Goal: Task Accomplishment & Management: Manage account settings

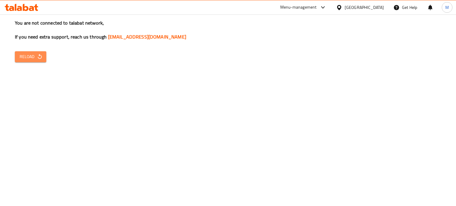
click at [37, 53] on span "Reload" at bounding box center [31, 56] width 22 height 7
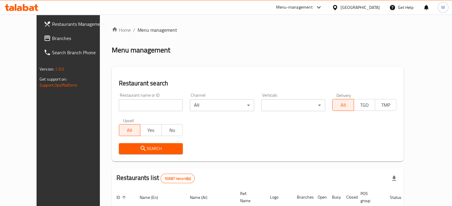
click at [52, 35] on span "Branches" at bounding box center [79, 38] width 55 height 7
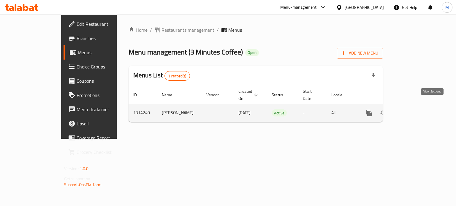
click at [415, 110] on icon "enhanced table" at bounding box center [411, 113] width 7 height 7
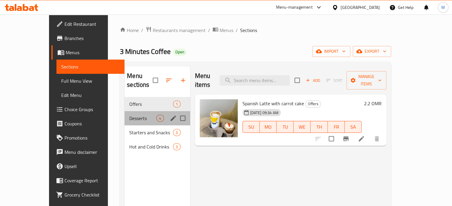
click at [124, 115] on div "Desserts 4" at bounding box center [156, 118] width 65 height 14
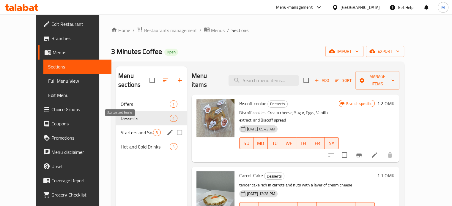
click at [123, 129] on span "Starters and Snacks" at bounding box center [137, 132] width 32 height 7
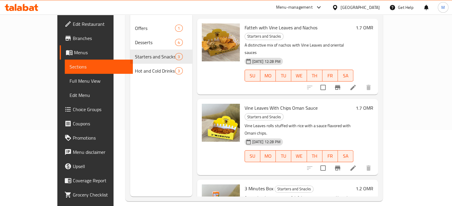
scroll to position [80, 0]
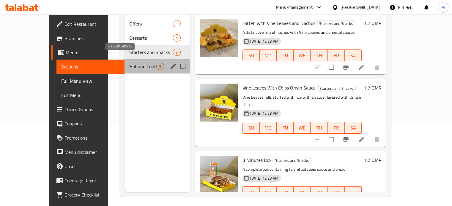
click at [132, 63] on span "Hot and Cold Drinks" at bounding box center [142, 66] width 27 height 7
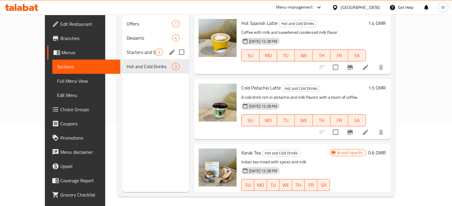
click at [122, 47] on div "Starters and Snacks 3" at bounding box center [155, 52] width 67 height 14
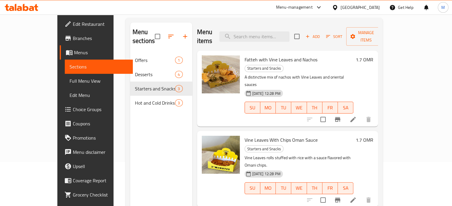
scroll to position [43, 0]
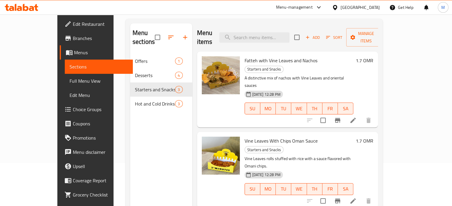
drag, startPoint x: 450, startPoint y: 74, endPoint x: 451, endPoint y: 82, distance: 8.4
click at [451, 82] on html "​ Menu-management Oman Get Help M Edit Restaurant Branches Menus Sections Full …" at bounding box center [226, 60] width 452 height 206
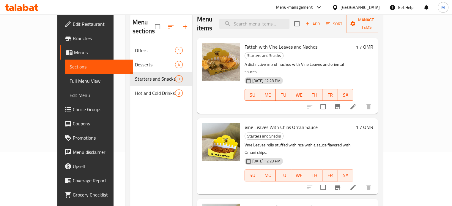
scroll to position [52, 0]
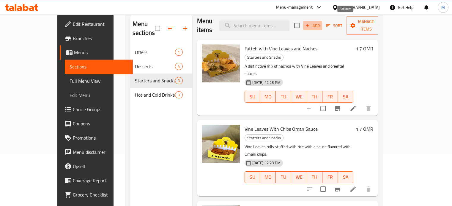
click at [320, 24] on span "Add" at bounding box center [312, 25] width 16 height 7
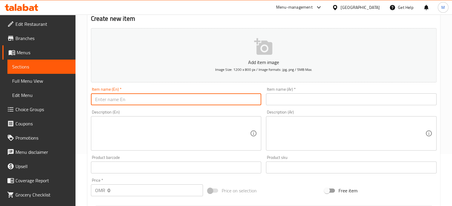
click at [140, 97] on input "text" at bounding box center [176, 100] width 170 height 12
type input "3 minutes Box"
click at [306, 105] on input "text" at bounding box center [351, 100] width 170 height 12
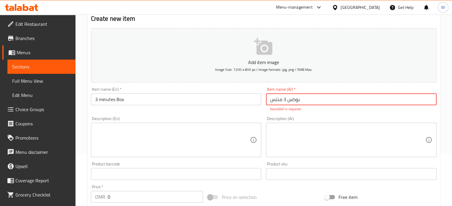
type input "بوكس 3 منتس"
click at [198, 141] on textarea at bounding box center [172, 140] width 155 height 28
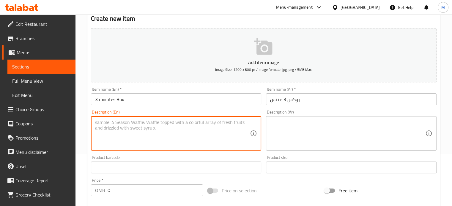
click at [297, 129] on textarea at bounding box center [347, 134] width 155 height 28
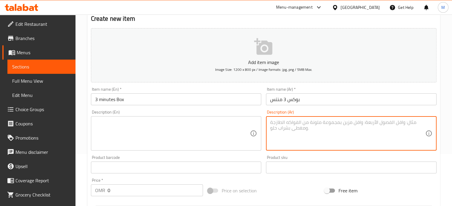
paste textarea "بوكس حجم كبير يحتوي على فته + ورق عنب + سندويشات فلافل مع الصوصات"
type textarea "بوكس حجم كبير يحتوي على فته + ورق عنب + سندويشات فلافل مع الصوصات"
click at [197, 129] on textarea at bounding box center [172, 134] width 155 height 28
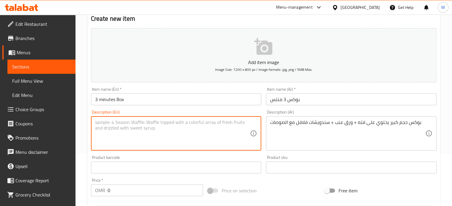
click at [193, 127] on textarea at bounding box center [172, 134] width 155 height 28
click at [191, 123] on textarea at bounding box center [172, 134] width 155 height 28
click at [176, 128] on textarea at bounding box center [172, 134] width 155 height 28
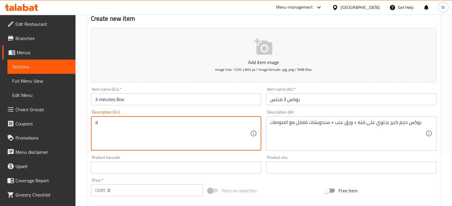
type textarea "ل"
click at [122, 122] on textarea "big box" at bounding box center [172, 134] width 155 height 28
click at [155, 140] on textarea "big box containing Fetta, vine leaves and falafel sandwiches with sauces." at bounding box center [172, 134] width 155 height 28
click at [177, 123] on textarea "big box containing Fetta, vine leaves and falafel sandwiches with sauces." at bounding box center [172, 134] width 155 height 28
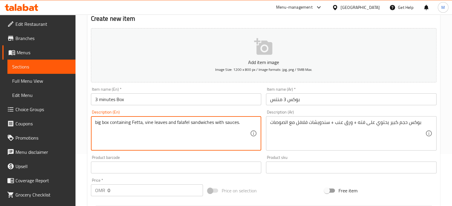
click at [240, 124] on textarea "big box containing Fetta, vine leaves and falafel sandwiches with sauces." at bounding box center [172, 134] width 155 height 28
drag, startPoint x: 102, startPoint y: 124, endPoint x: 95, endPoint y: 127, distance: 6.8
click at [95, 127] on textarea "big box containing Fetta, vine leaves and falafel sandwiches with sauces." at bounding box center [172, 134] width 155 height 28
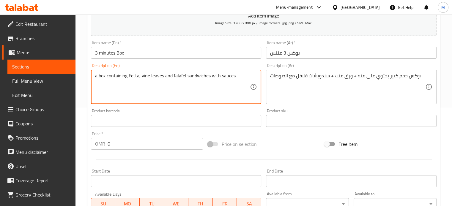
scroll to position [111, 0]
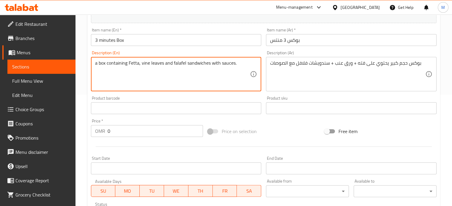
type textarea "a box containing Fetta, vine leaves and falafel sandwiches with sauces."
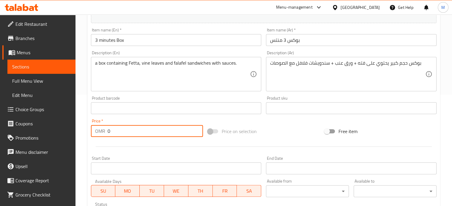
click at [110, 135] on input "0" at bounding box center [154, 131] width 95 height 12
type input "5.3"
click at [140, 172] on input "Start Date" at bounding box center [176, 169] width 170 height 12
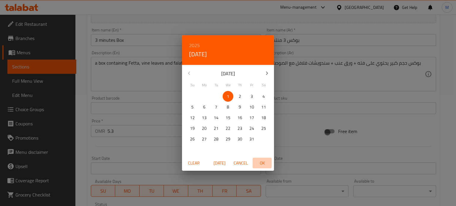
click at [267, 165] on span "OK" at bounding box center [262, 163] width 14 height 7
type input "01-10-2025"
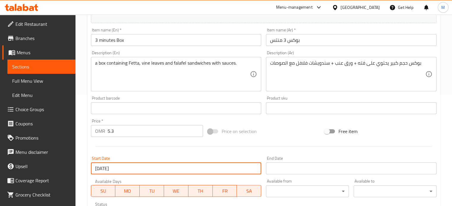
drag, startPoint x: 246, startPoint y: 169, endPoint x: 146, endPoint y: 166, distance: 99.5
click at [146, 166] on input "01-10-2025" at bounding box center [176, 169] width 170 height 12
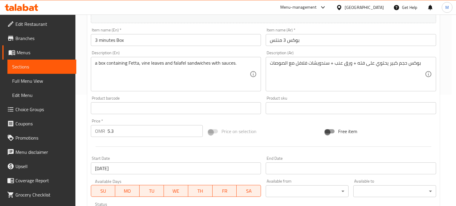
click at [94, 166] on div "2025 Wed, Oct 1 October 2025 Su Mo Tu We Th Fr Sa 28 29 30 1 2 3 4 5 6 7 8 9 10…" at bounding box center [228, 103] width 456 height 206
click at [94, 166] on input "01-10-2025" at bounding box center [176, 169] width 170 height 12
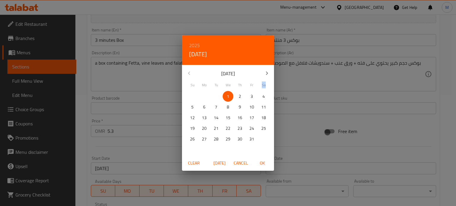
click at [94, 166] on div "2025 Wed, Oct 1 October 2025 Su Mo Tu We Th Fr Sa 28 29 30 1 2 3 4 5 6 7 8 9 10…" at bounding box center [228, 103] width 456 height 206
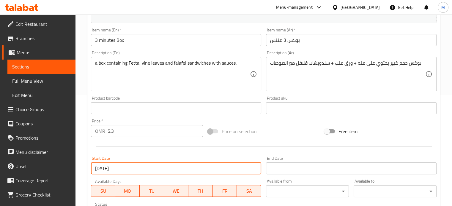
drag, startPoint x: 128, startPoint y: 171, endPoint x: 102, endPoint y: 173, distance: 26.5
click at [102, 173] on input "01-10-2025" at bounding box center [176, 169] width 170 height 12
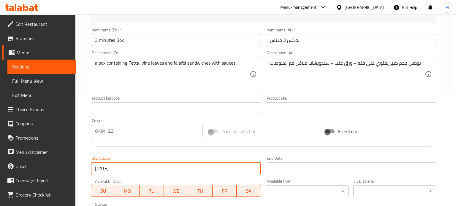
click at [93, 172] on div "2025 Wed, Oct 1 October 2025 Su Mo Tu We Th Fr Sa 28 29 30 1 2 3 4 5 6 7 8 9 10…" at bounding box center [228, 103] width 456 height 206
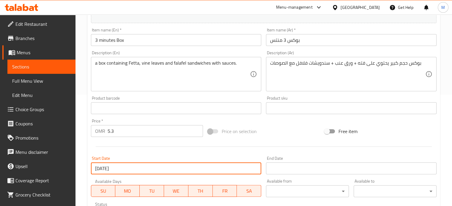
click at [142, 174] on input "01-10-2025" at bounding box center [176, 169] width 170 height 12
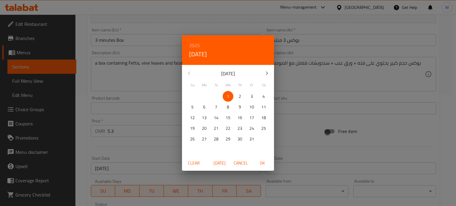
click at [198, 164] on span "Clear" at bounding box center [194, 163] width 14 height 7
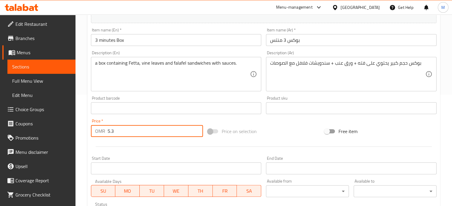
click at [147, 134] on input "5.3" at bounding box center [154, 131] width 95 height 12
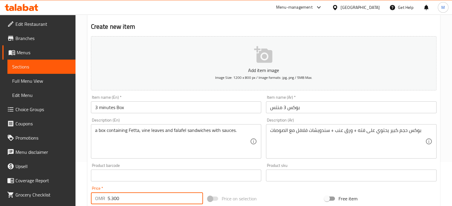
scroll to position [35, 0]
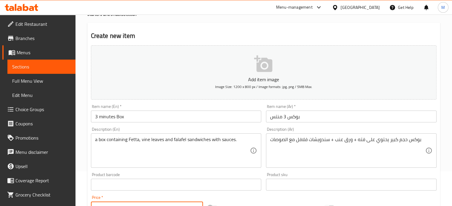
type input "5.300"
click at [266, 68] on icon "button" at bounding box center [263, 64] width 19 height 19
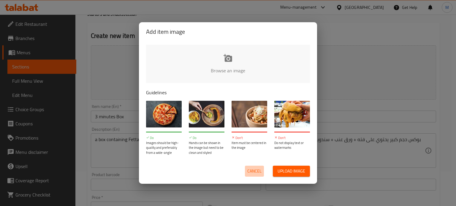
click at [249, 174] on span "Cancel" at bounding box center [254, 171] width 14 height 7
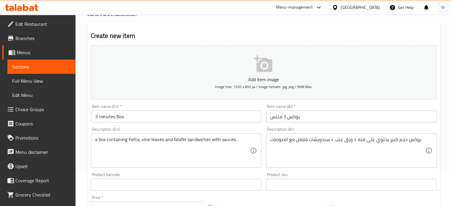
click at [265, 70] on icon "button" at bounding box center [263, 64] width 18 height 17
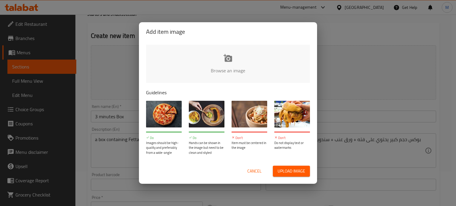
click at [295, 174] on span "Upload image" at bounding box center [292, 171] width 28 height 7
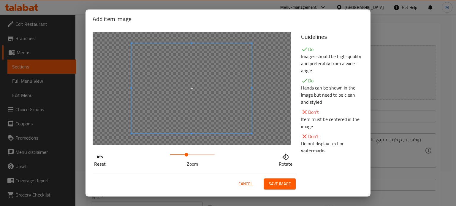
drag, startPoint x: 170, startPoint y: 154, endPoint x: 185, endPoint y: 158, distance: 15.3
click at [185, 157] on span at bounding box center [187, 155] width 4 height 4
click at [189, 105] on span at bounding box center [183, 100] width 120 height 90
click at [273, 94] on div at bounding box center [192, 88] width 198 height 113
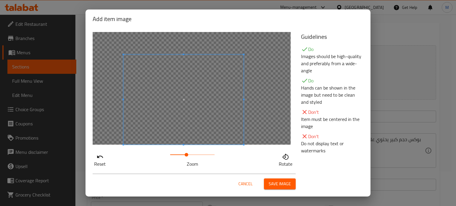
click at [273, 94] on div at bounding box center [192, 88] width 198 height 113
click at [276, 87] on div at bounding box center [192, 88] width 198 height 113
drag, startPoint x: 189, startPoint y: 154, endPoint x: 192, endPoint y: 154, distance: 3.9
click at [192, 154] on span at bounding box center [194, 155] width 4 height 4
click at [261, 99] on div at bounding box center [192, 88] width 198 height 113
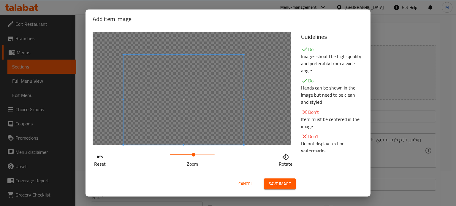
click at [282, 186] on span "Save image" at bounding box center [280, 184] width 22 height 7
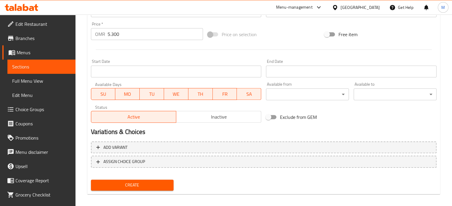
scroll to position [221, 0]
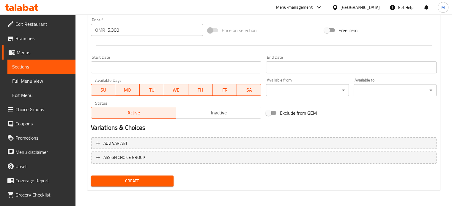
click at [159, 184] on span "Create" at bounding box center [132, 181] width 73 height 7
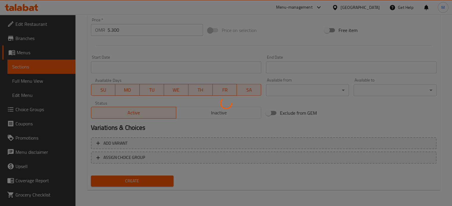
type input "0"
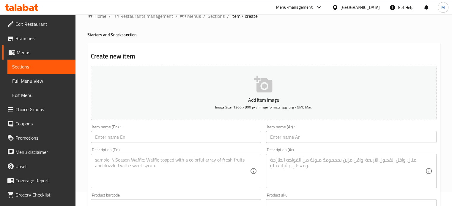
scroll to position [5, 0]
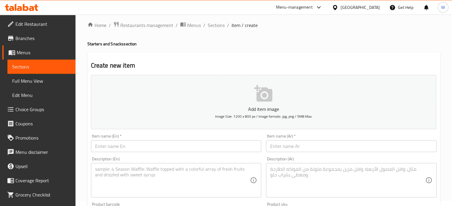
click at [31, 54] on span "Menus" at bounding box center [44, 52] width 54 height 7
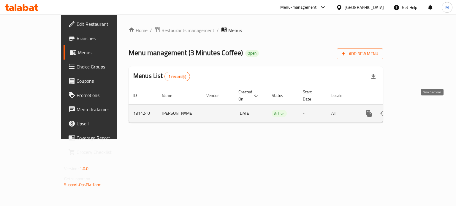
click at [415, 110] on icon "enhanced table" at bounding box center [411, 113] width 7 height 7
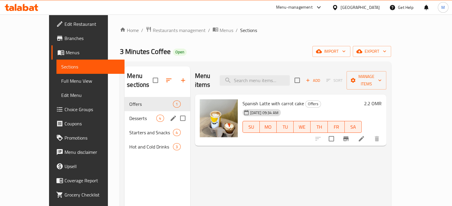
click at [124, 111] on div "Desserts 4" at bounding box center [156, 118] width 65 height 14
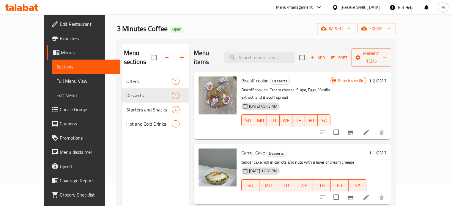
scroll to position [59, 0]
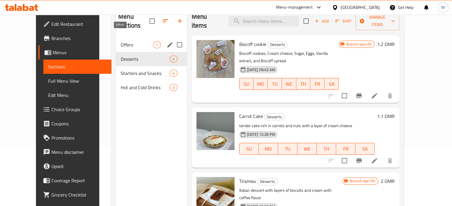
click at [129, 41] on span "Offers" at bounding box center [137, 44] width 32 height 7
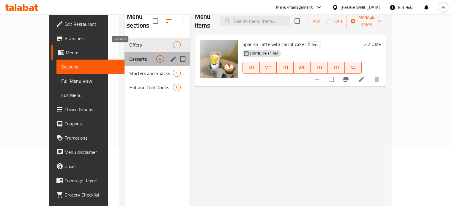
click at [129, 56] on span "Desserts" at bounding box center [142, 59] width 27 height 7
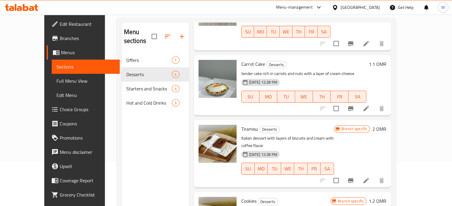
scroll to position [53, 0]
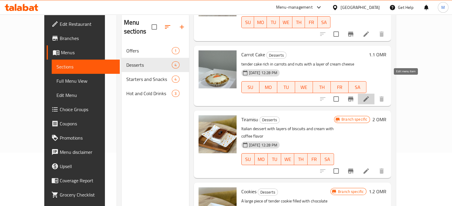
click at [369, 96] on icon at bounding box center [365, 99] width 7 height 7
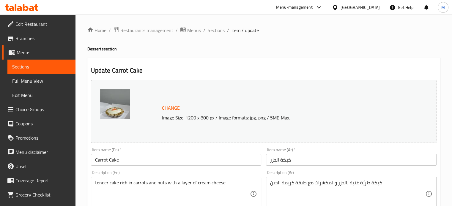
click at [171, 106] on span "Change" at bounding box center [171, 108] width 18 height 9
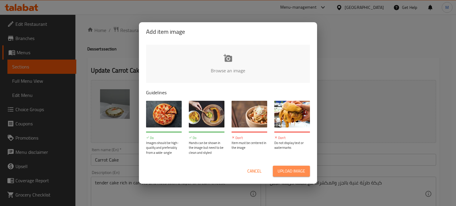
click at [290, 171] on span "Upload image" at bounding box center [292, 171] width 28 height 7
type input "C:\fakepath\046907b0-5819-42ed-8bd9-4427489a11bf.jpg"
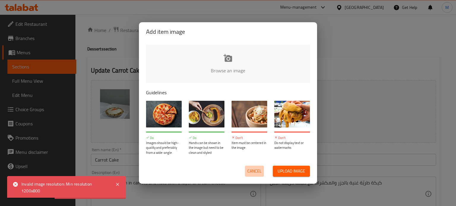
click at [258, 173] on span "Cancel" at bounding box center [254, 171] width 14 height 7
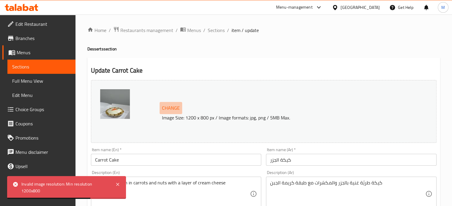
click at [172, 109] on span "Change" at bounding box center [171, 108] width 18 height 9
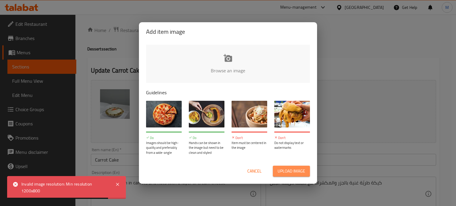
click at [281, 171] on span "Upload image" at bounding box center [292, 171] width 28 height 7
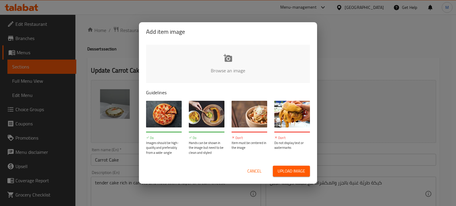
drag, startPoint x: 254, startPoint y: 178, endPoint x: 256, endPoint y: 171, distance: 6.7
click at [254, 177] on div "Cancel Upload image" at bounding box center [227, 171] width 173 height 20
click at [256, 173] on span "Cancel" at bounding box center [254, 171] width 14 height 7
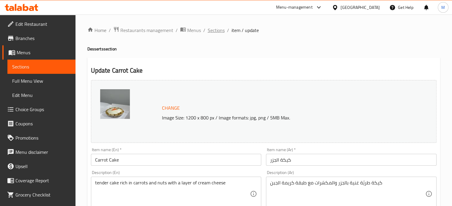
click at [210, 30] on span "Sections" at bounding box center [216, 30] width 17 height 7
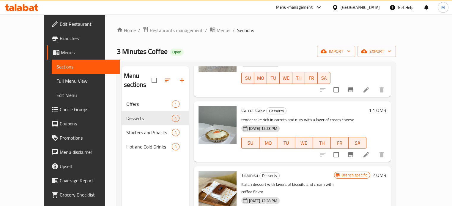
scroll to position [68, 0]
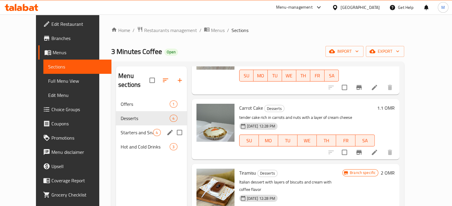
click at [128, 128] on div "Starters and Snacks 4" at bounding box center [151, 133] width 71 height 14
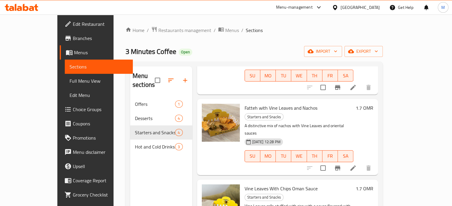
click at [206, 116] on div at bounding box center [221, 123] width 38 height 38
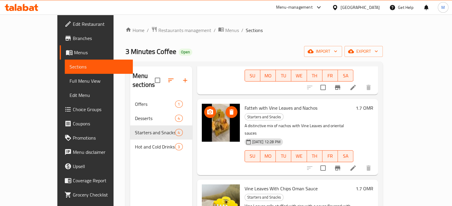
click at [208, 115] on img at bounding box center [221, 123] width 38 height 38
click at [356, 165] on icon at bounding box center [352, 168] width 7 height 7
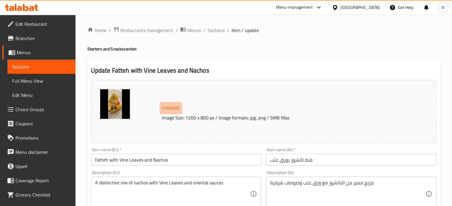
click at [174, 108] on span "Change" at bounding box center [171, 108] width 18 height 9
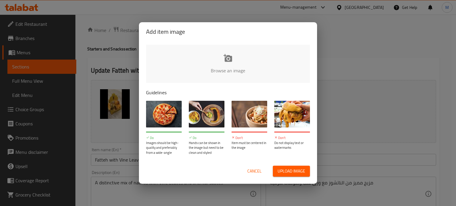
click at [289, 169] on span "Upload image" at bounding box center [292, 171] width 28 height 7
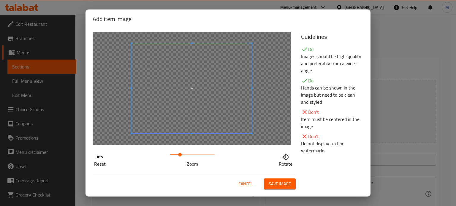
drag, startPoint x: 168, startPoint y: 153, endPoint x: 181, endPoint y: 153, distance: 12.2
click at [181, 153] on span at bounding box center [180, 155] width 4 height 4
click at [181, 153] on span at bounding box center [183, 155] width 4 height 4
click at [180, 153] on span at bounding box center [182, 155] width 4 height 4
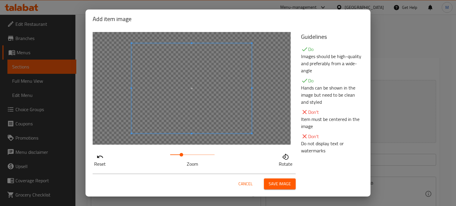
click at [180, 153] on span at bounding box center [182, 155] width 4 height 4
click at [167, 90] on span at bounding box center [176, 88] width 120 height 90
click at [167, 92] on span at bounding box center [176, 88] width 120 height 90
click at [241, 96] on div at bounding box center [192, 88] width 198 height 113
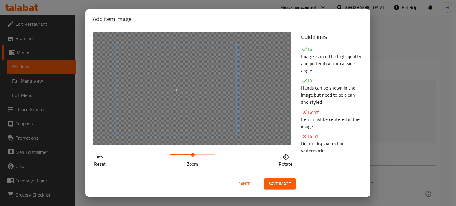
drag, startPoint x: 180, startPoint y: 155, endPoint x: 191, endPoint y: 155, distance: 11.6
click at [191, 155] on span at bounding box center [193, 155] width 4 height 4
click at [260, 97] on div at bounding box center [192, 88] width 198 height 113
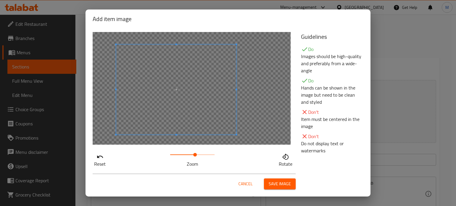
click at [194, 155] on span at bounding box center [195, 155] width 4 height 4
click at [275, 98] on div at bounding box center [192, 88] width 198 height 113
click at [280, 181] on span "Save image" at bounding box center [280, 184] width 22 height 7
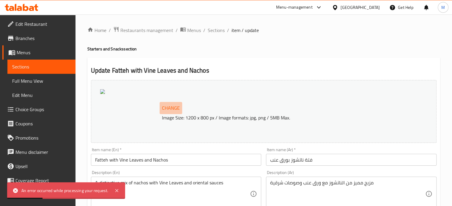
click at [179, 108] on span "Change" at bounding box center [171, 108] width 18 height 9
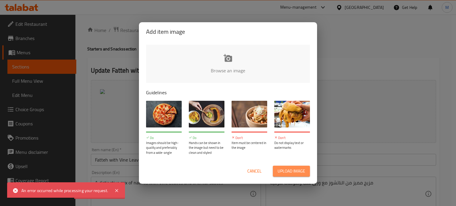
click at [287, 170] on span "Upload image" at bounding box center [292, 171] width 28 height 7
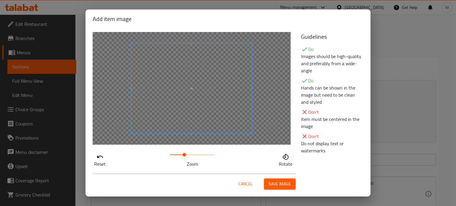
drag, startPoint x: 167, startPoint y: 154, endPoint x: 184, endPoint y: 155, distance: 16.7
click at [183, 156] on span at bounding box center [185, 155] width 4 height 4
click at [227, 85] on span at bounding box center [179, 91] width 120 height 90
drag, startPoint x: 184, startPoint y: 155, endPoint x: 195, endPoint y: 156, distance: 10.7
click at [195, 156] on span at bounding box center [197, 155] width 4 height 4
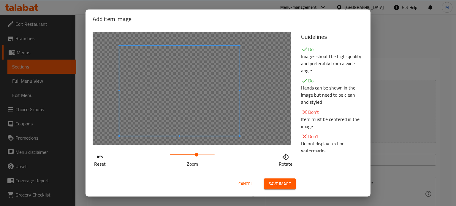
click at [257, 88] on div at bounding box center [192, 88] width 198 height 113
click at [283, 184] on span "Save image" at bounding box center [280, 184] width 22 height 7
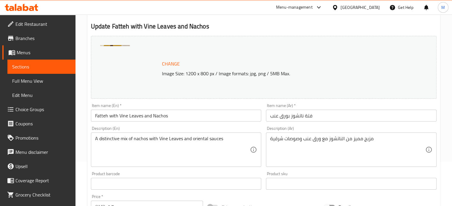
scroll to position [43, 0]
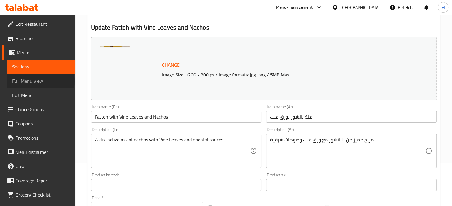
click at [40, 82] on span "Full Menu View" at bounding box center [41, 81] width 59 height 7
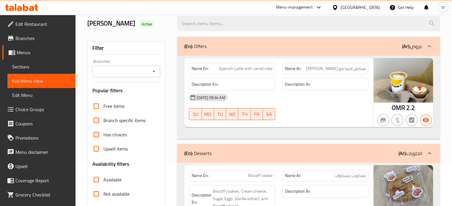
click at [44, 51] on span "Menus" at bounding box center [44, 52] width 54 height 7
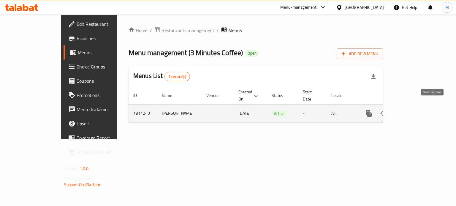
click at [415, 110] on icon "enhanced table" at bounding box center [411, 113] width 7 height 7
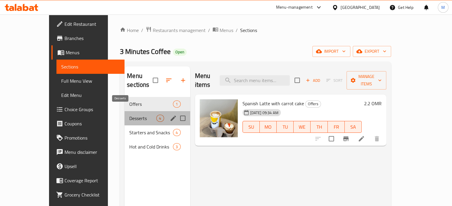
click at [129, 115] on span "Desserts" at bounding box center [142, 118] width 27 height 7
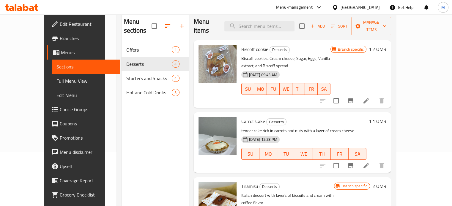
scroll to position [55, 0]
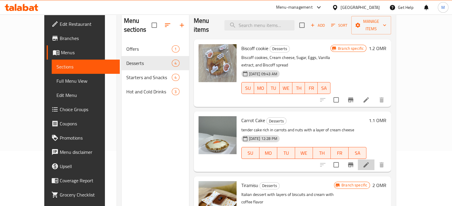
click at [374, 160] on li at bounding box center [366, 165] width 17 height 11
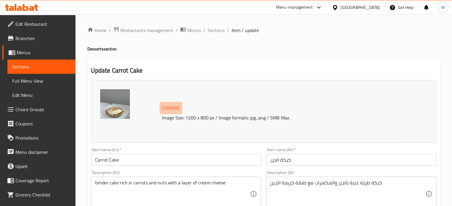
click at [166, 109] on span "Change" at bounding box center [171, 108] width 18 height 9
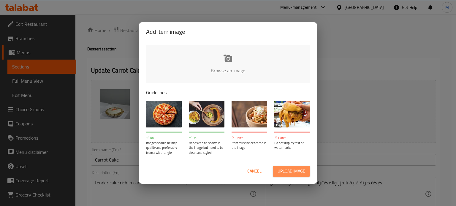
click at [284, 172] on span "Upload image" at bounding box center [292, 171] width 28 height 7
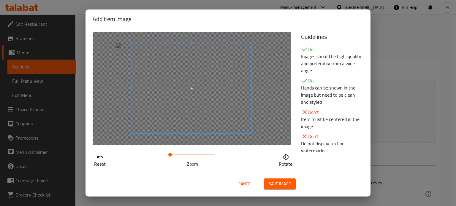
click at [210, 103] on span at bounding box center [191, 88] width 120 height 90
drag, startPoint x: 171, startPoint y: 157, endPoint x: 178, endPoint y: 162, distance: 9.0
click at [178, 162] on div "Zoom" at bounding box center [192, 159] width 45 height 17
click at [179, 163] on p "Zoom" at bounding box center [192, 164] width 45 height 7
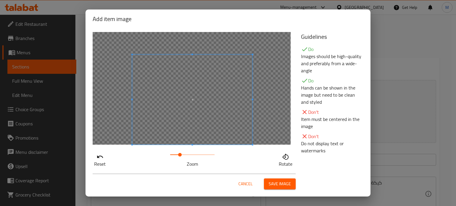
click at [238, 141] on span at bounding box center [192, 100] width 120 height 90
click at [273, 81] on div at bounding box center [192, 88] width 198 height 113
drag, startPoint x: 179, startPoint y: 156, endPoint x: 188, endPoint y: 157, distance: 9.6
click at [188, 157] on span at bounding box center [190, 155] width 4 height 4
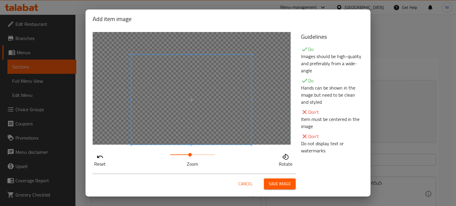
click at [256, 72] on div at bounding box center [192, 88] width 198 height 113
drag, startPoint x: 188, startPoint y: 156, endPoint x: 194, endPoint y: 155, distance: 5.7
click at [194, 155] on span at bounding box center [195, 155] width 4 height 4
click at [282, 98] on div at bounding box center [192, 88] width 198 height 113
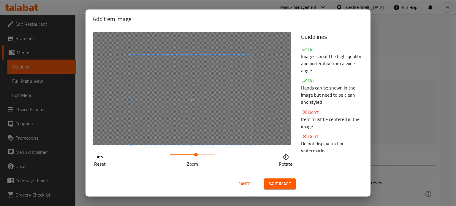
click at [282, 98] on div at bounding box center [192, 88] width 198 height 113
drag, startPoint x: 196, startPoint y: 155, endPoint x: 202, endPoint y: 155, distance: 5.9
click at [202, 155] on span at bounding box center [203, 155] width 4 height 4
click at [271, 98] on div at bounding box center [192, 88] width 198 height 113
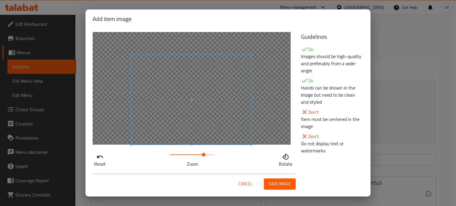
click at [276, 114] on div at bounding box center [192, 88] width 198 height 113
drag, startPoint x: 201, startPoint y: 154, endPoint x: 206, endPoint y: 154, distance: 4.8
click at [206, 154] on span at bounding box center [207, 155] width 4 height 4
click at [285, 186] on span "Save image" at bounding box center [280, 184] width 22 height 7
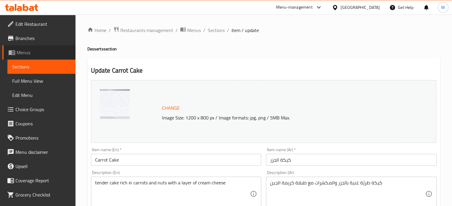
click at [43, 51] on span "Menus" at bounding box center [44, 52] width 54 height 7
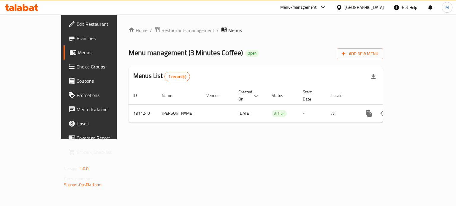
click at [77, 40] on span "Branches" at bounding box center [105, 38] width 56 height 7
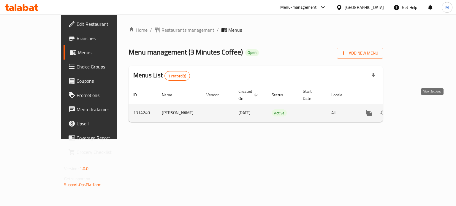
click at [415, 110] on icon "enhanced table" at bounding box center [411, 113] width 7 height 7
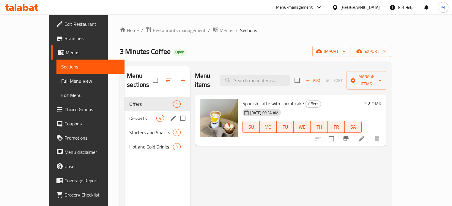
click at [124, 113] on div "Desserts 4" at bounding box center [156, 118] width 65 height 14
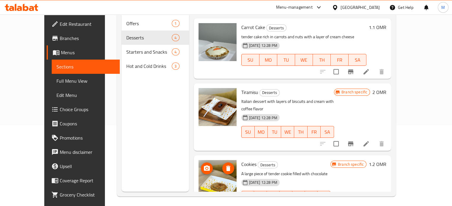
scroll to position [83, 0]
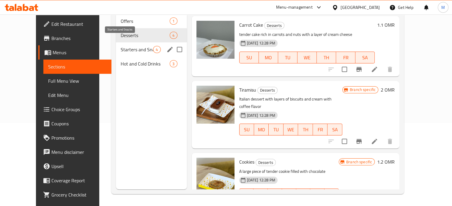
click at [129, 46] on span "Starters and Snacks" at bounding box center [137, 49] width 32 height 7
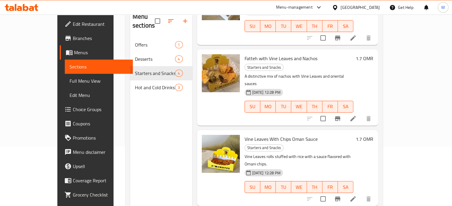
scroll to position [68, 0]
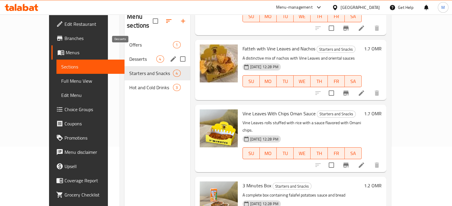
click at [129, 56] on span "Desserts" at bounding box center [142, 59] width 27 height 7
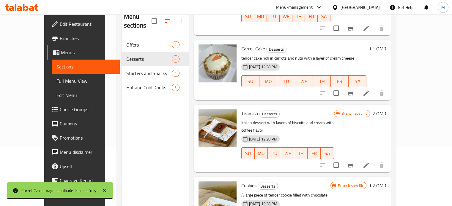
drag, startPoint x: 180, startPoint y: 88, endPoint x: 184, endPoint y: 91, distance: 5.3
click at [189, 88] on div "Menu items Add Sort Manage items Biscoff cookie Desserts Biscoff cookies, Cream…" at bounding box center [290, 110] width 202 height 206
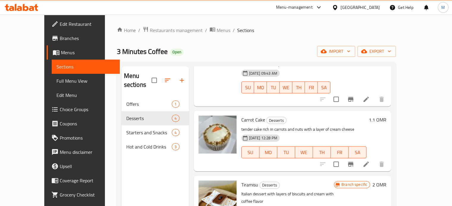
scroll to position [38, 0]
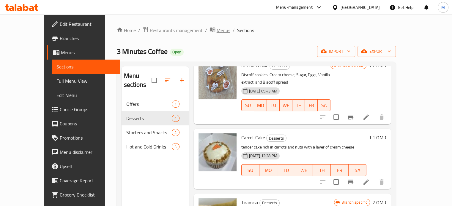
click at [216, 32] on span "Menus" at bounding box center [223, 30] width 14 height 7
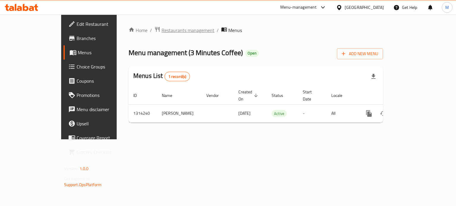
click at [162, 33] on span "Restaurants management" at bounding box center [188, 30] width 53 height 7
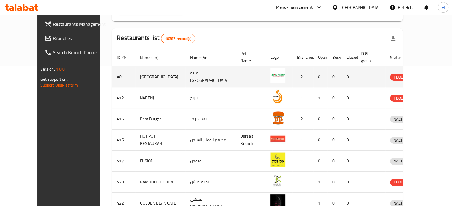
scroll to position [148, 0]
